Goal: Communication & Community: Connect with others

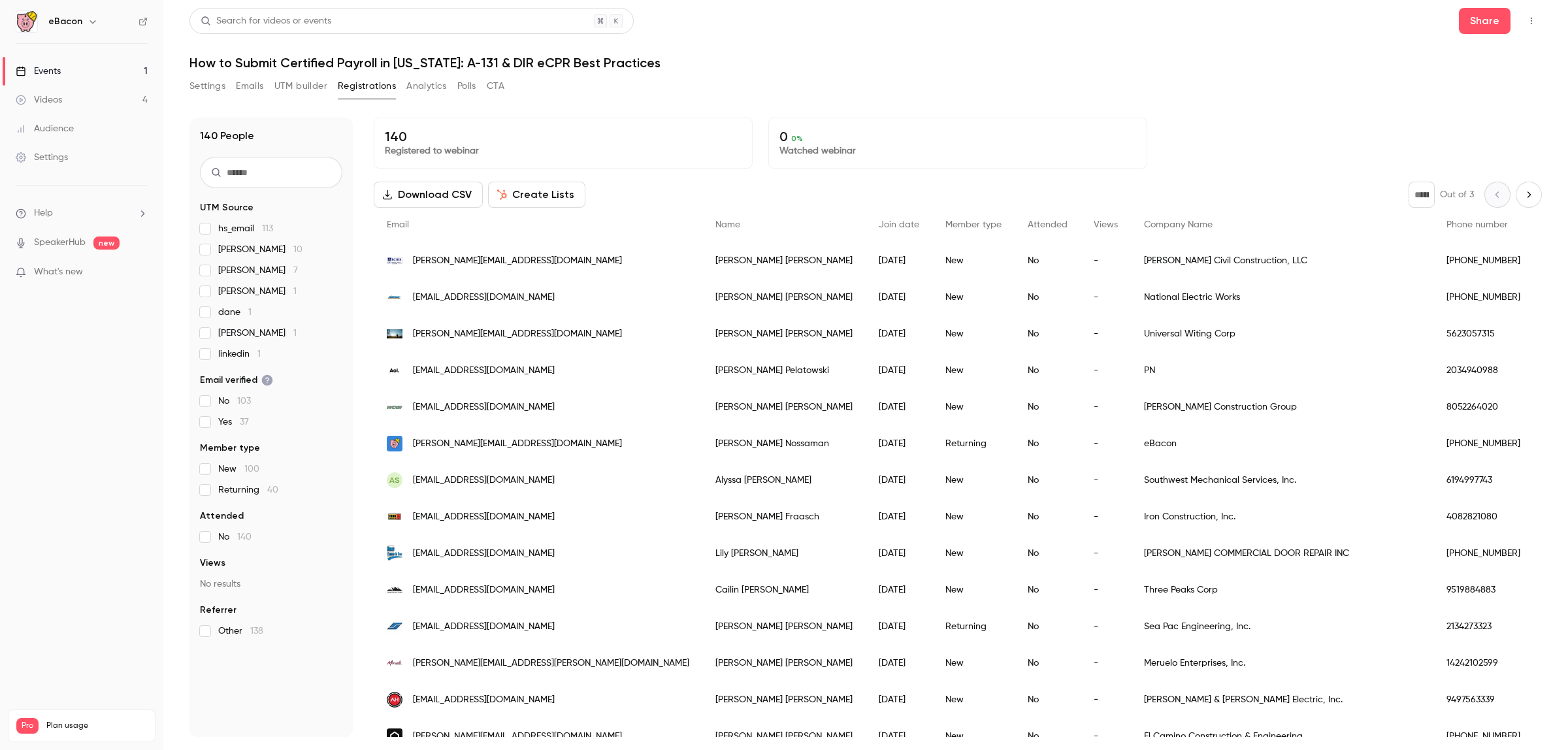
click at [606, 59] on h1 "How to Submit Certified Payroll in [US_STATE]: A-131 & DIR eCPR Best Practices" at bounding box center [866, 62] width 1352 height 16
drag, startPoint x: 652, startPoint y: 62, endPoint x: 188, endPoint y: 49, distance: 464.2
click at [188, 49] on main "Search for videos or events Share How to Submit Certified Payroll in [US_STATE]…" at bounding box center [865, 375] width 1404 height 750
copy h1 "How to Submit Certified Payroll in [US_STATE]: A-131 & DIR eCPR Best Practices"
click at [1528, 23] on icon "button" at bounding box center [1530, 20] width 11 height 9
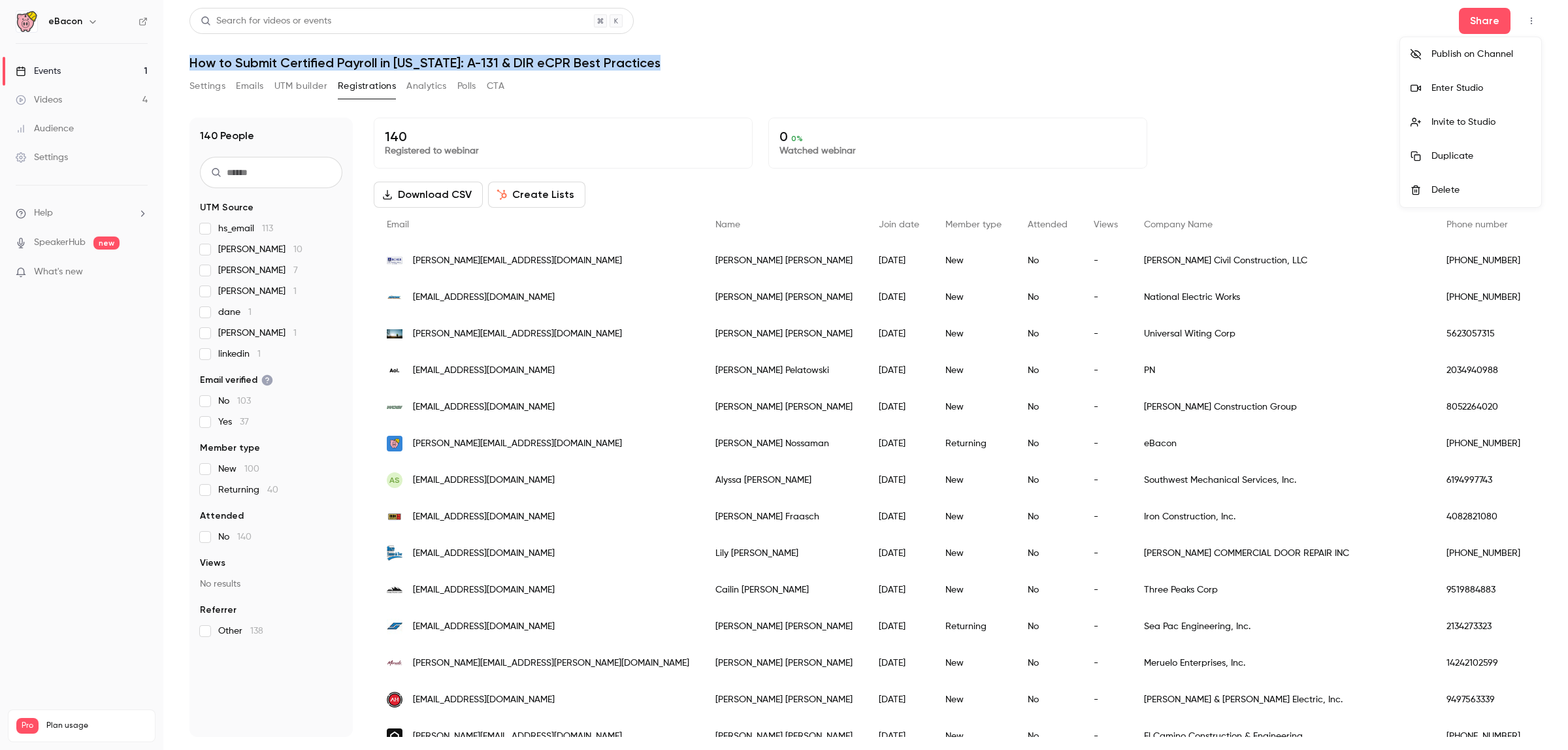
click at [1470, 124] on div "Invite to Studio" at bounding box center [1481, 121] width 99 height 13
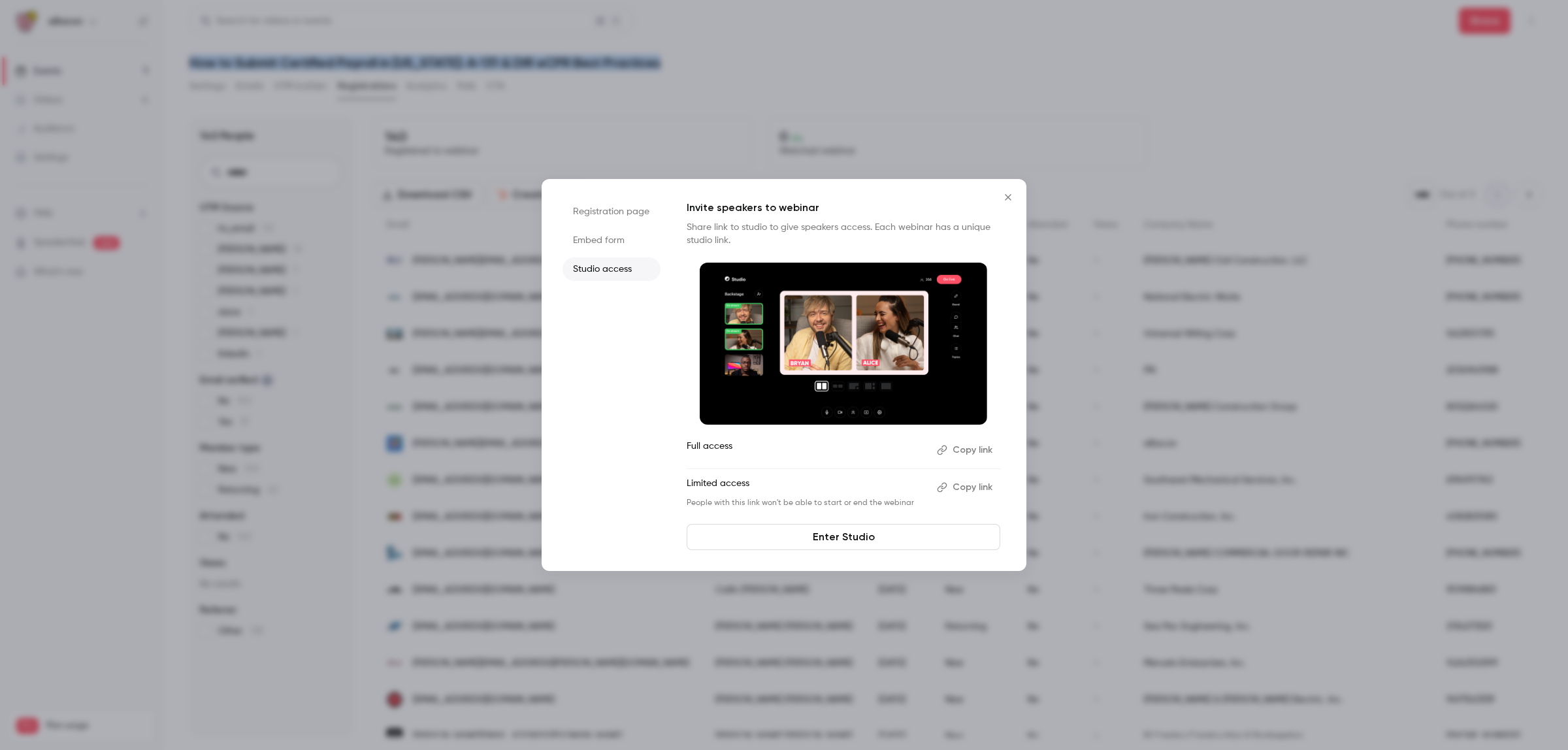
click at [960, 453] on button "Copy link" at bounding box center [966, 450] width 69 height 21
click at [1010, 194] on icon "Close" at bounding box center [1007, 197] width 6 height 6
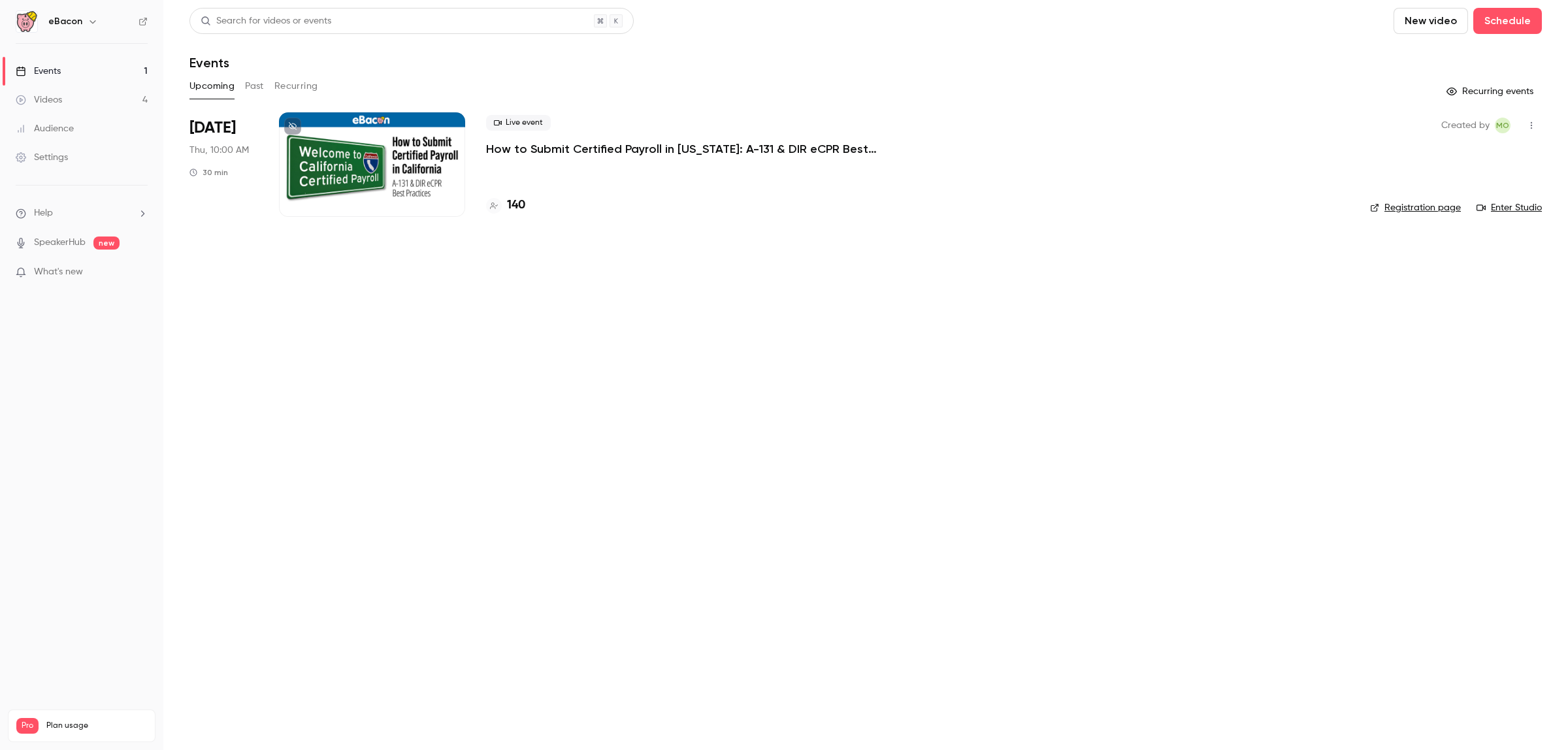
click at [615, 146] on p "How to Submit Certified Payroll in [US_STATE]: A-131 & DIR eCPR Best Practices" at bounding box center [681, 149] width 392 height 16
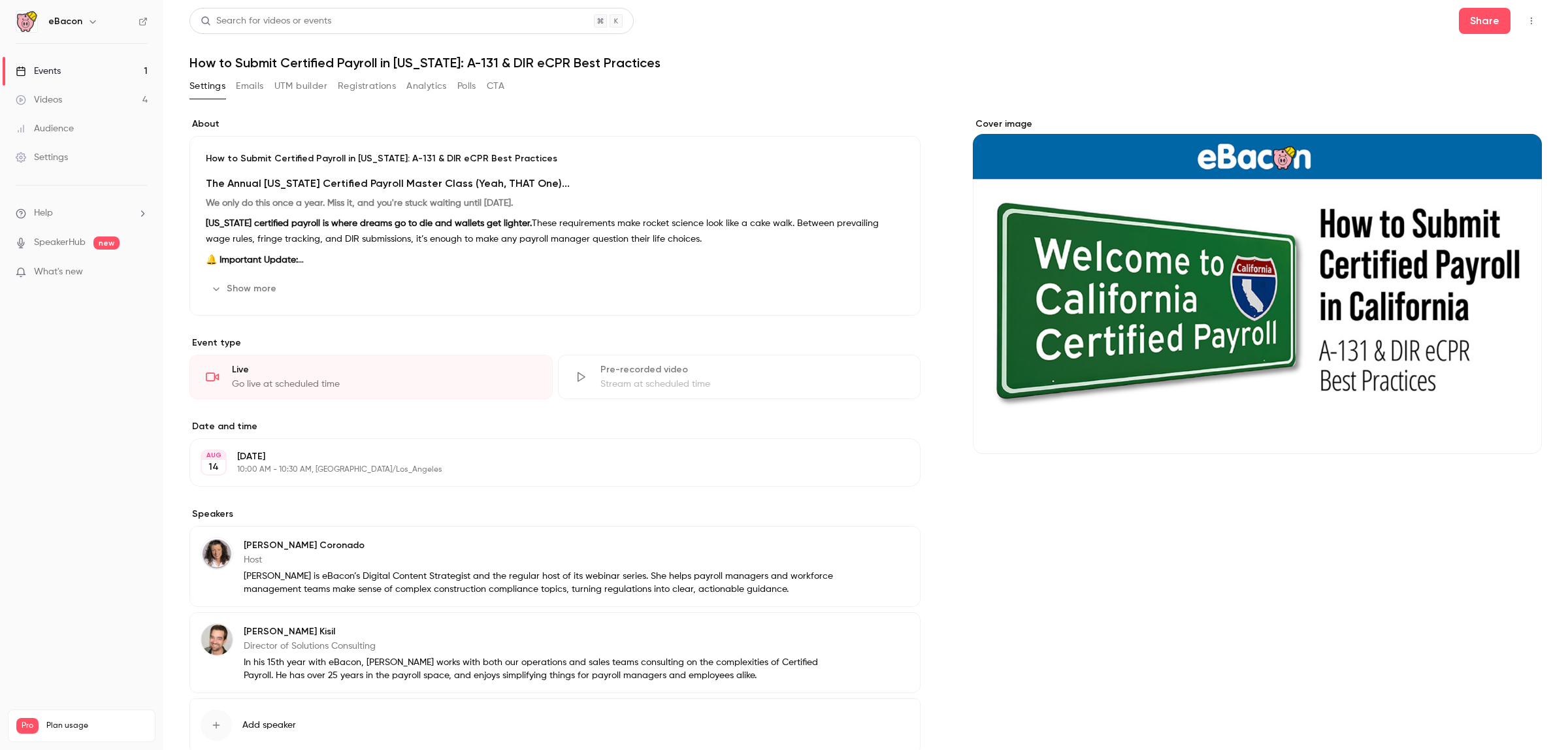
click at [1520, 23] on button "button" at bounding box center [1531, 21] width 21 height 21
click at [1460, 85] on div "Enter Studio" at bounding box center [1468, 87] width 99 height 13
